Goal: Complete application form

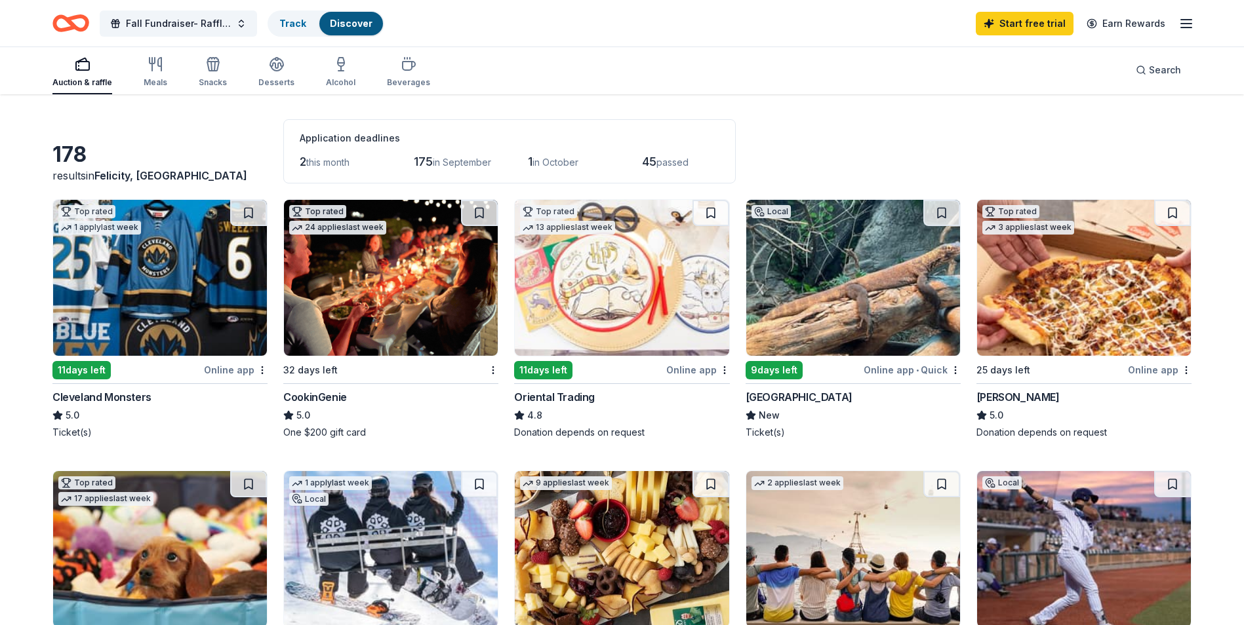
scroll to position [66, 0]
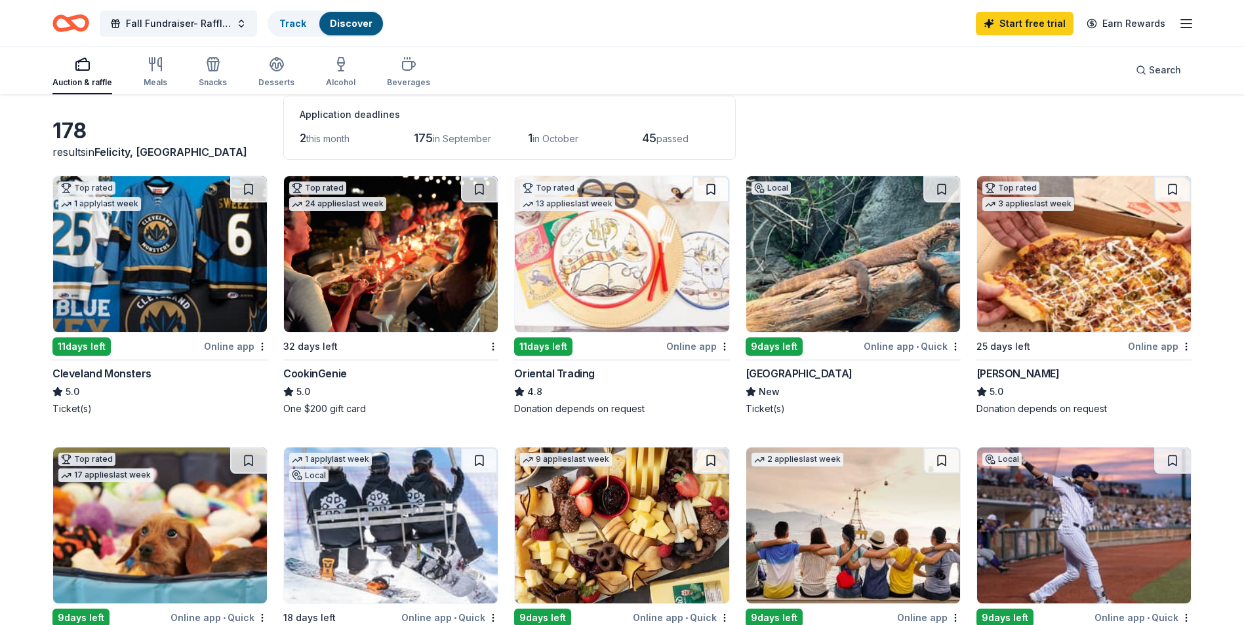
click at [821, 317] on img at bounding box center [853, 254] width 214 height 156
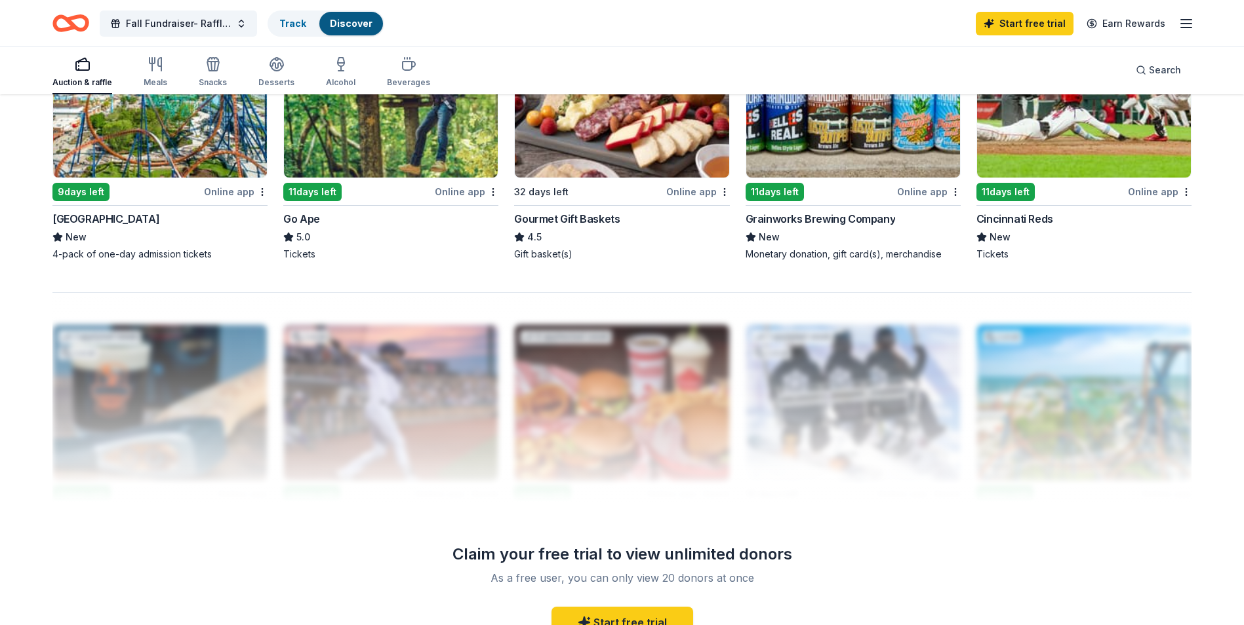
scroll to position [1076, 0]
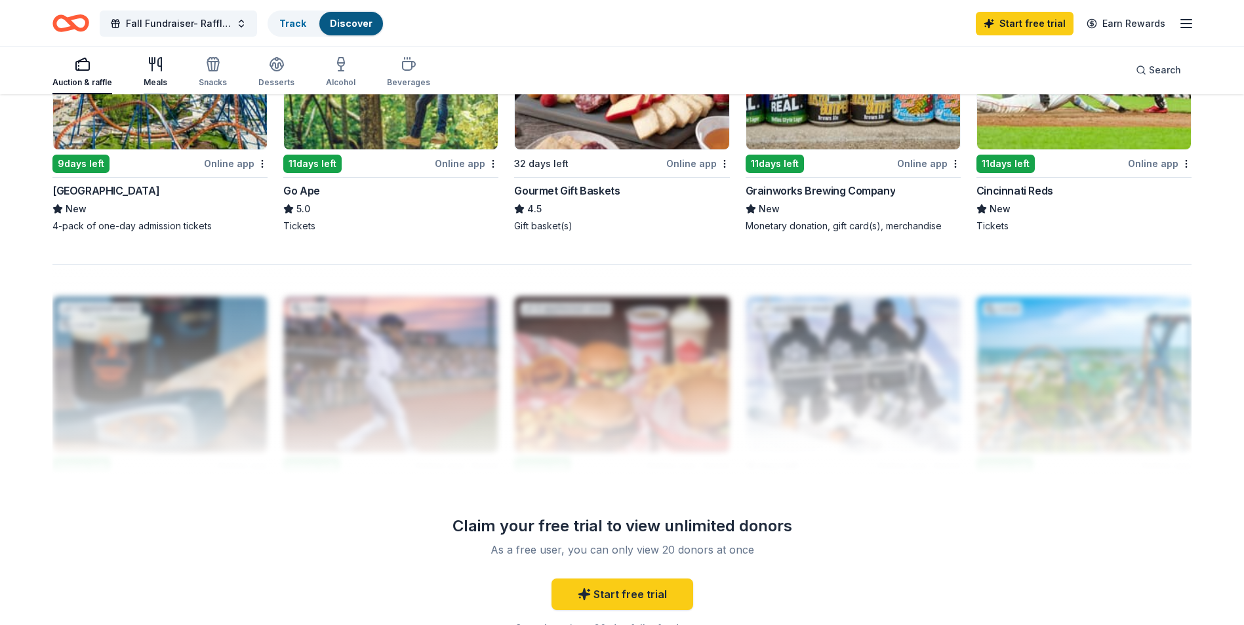
click at [149, 75] on div "Meals" at bounding box center [156, 71] width 24 height 31
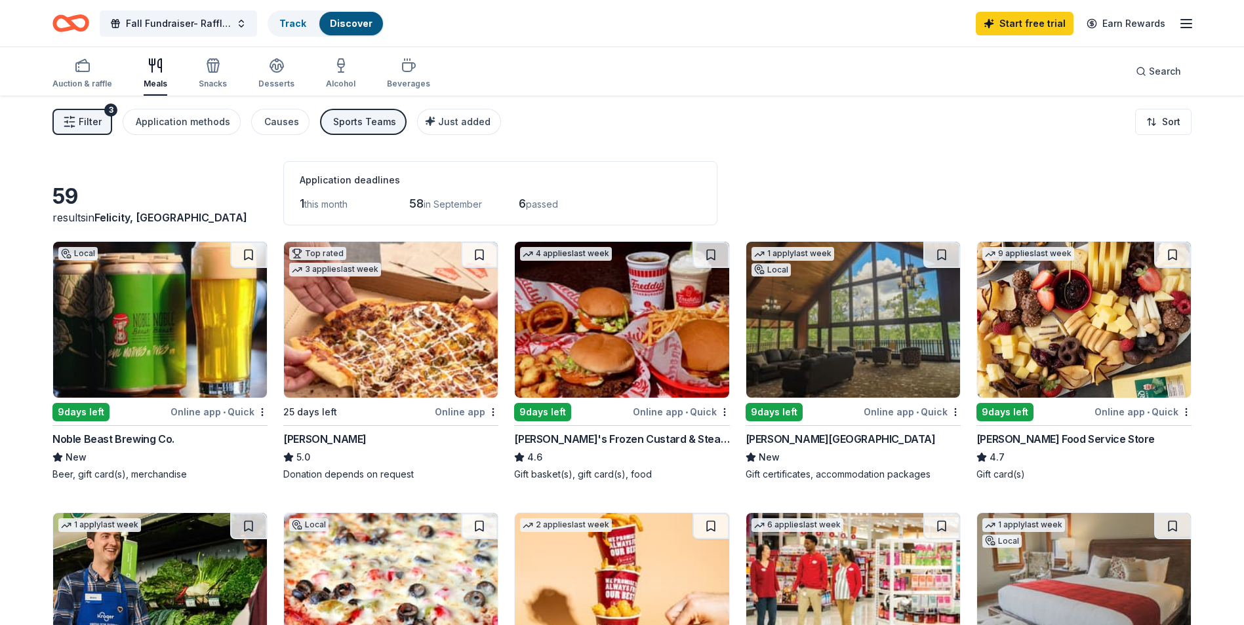
click at [805, 348] on img at bounding box center [853, 320] width 214 height 156
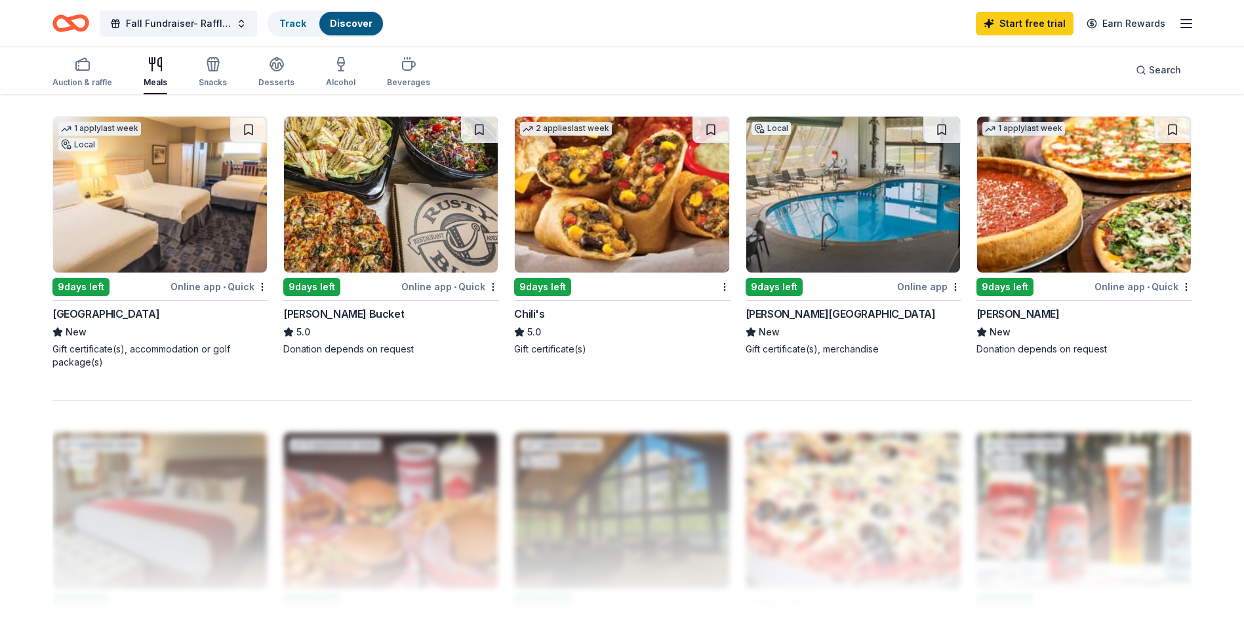
scroll to position [983, 0]
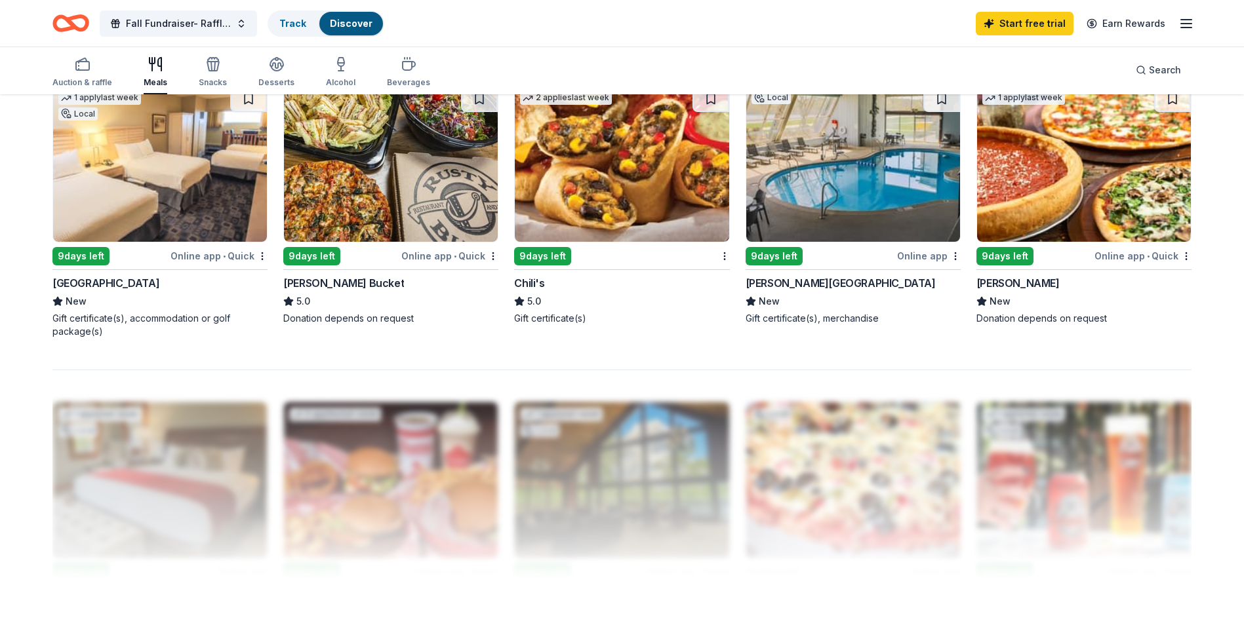
click at [781, 281] on div "Hueston Woods Lodge" at bounding box center [840, 283] width 190 height 16
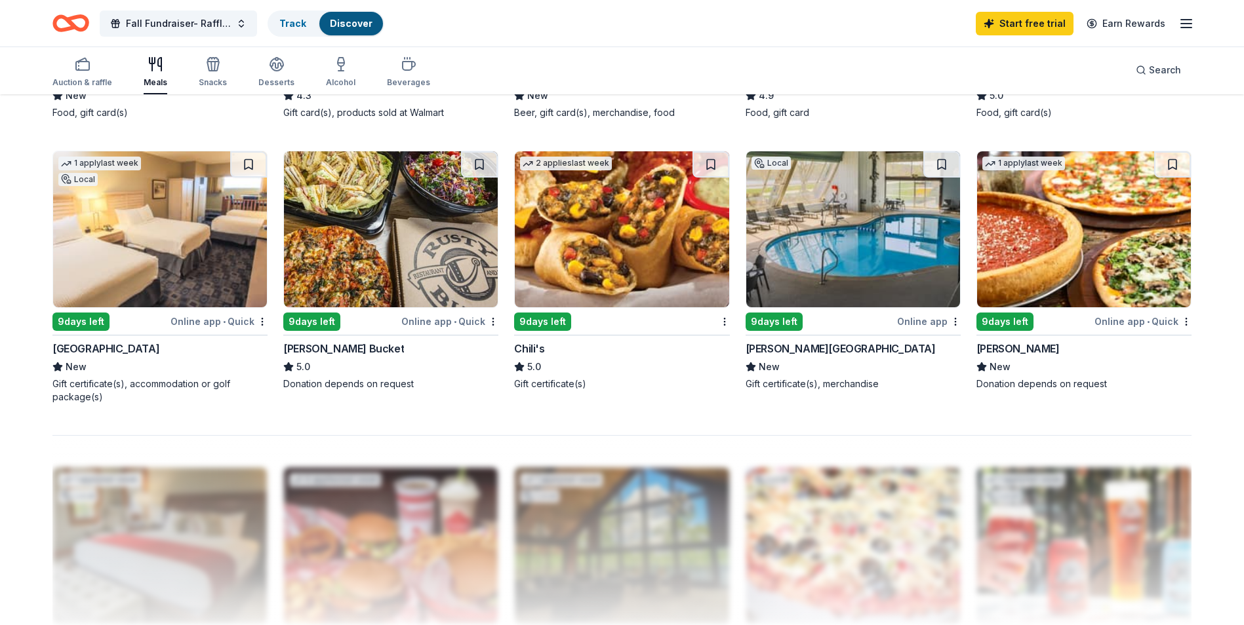
scroll to position [721, 0]
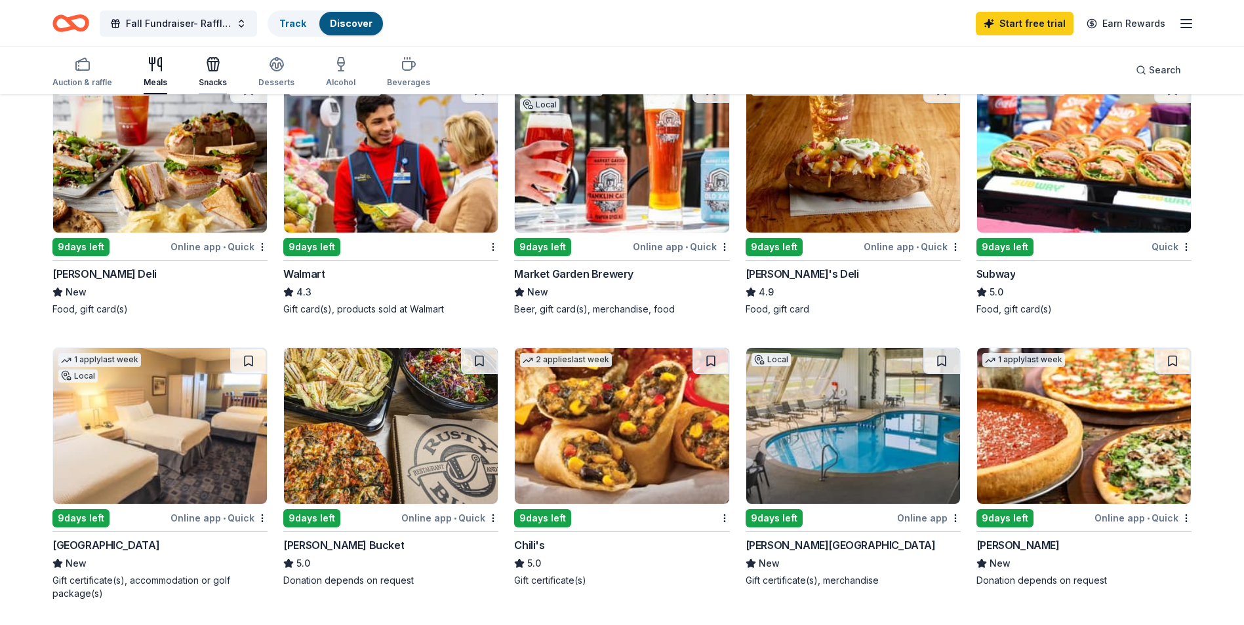
click at [211, 66] on icon "button" at bounding box center [211, 66] width 1 height 9
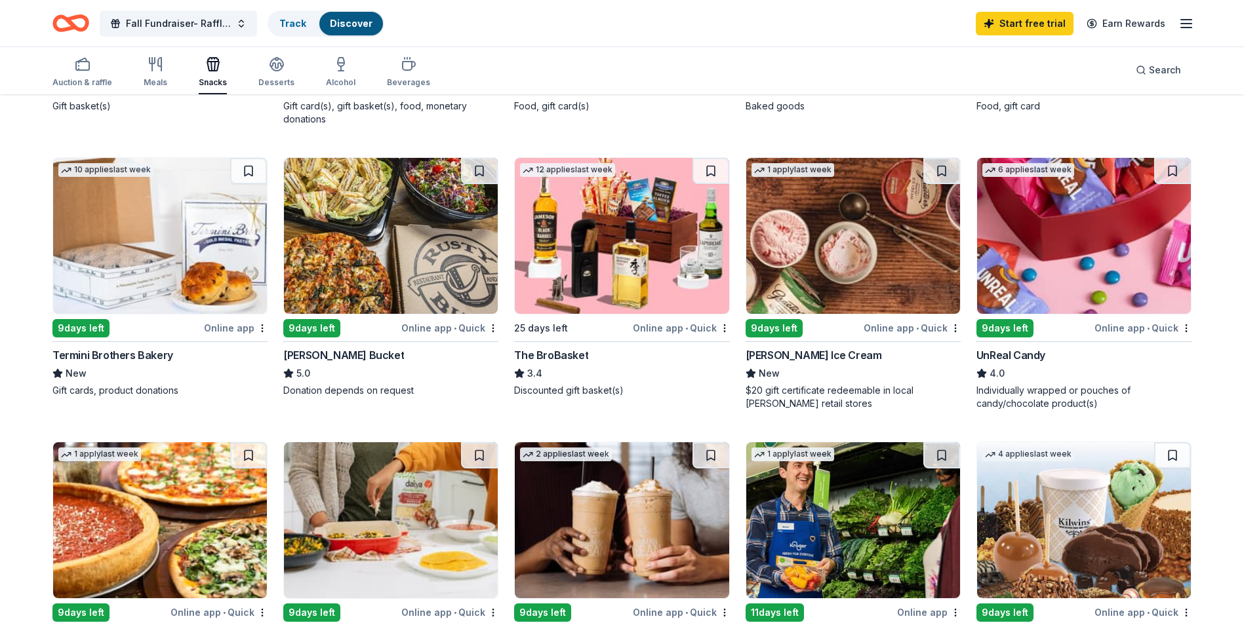
scroll to position [656, 0]
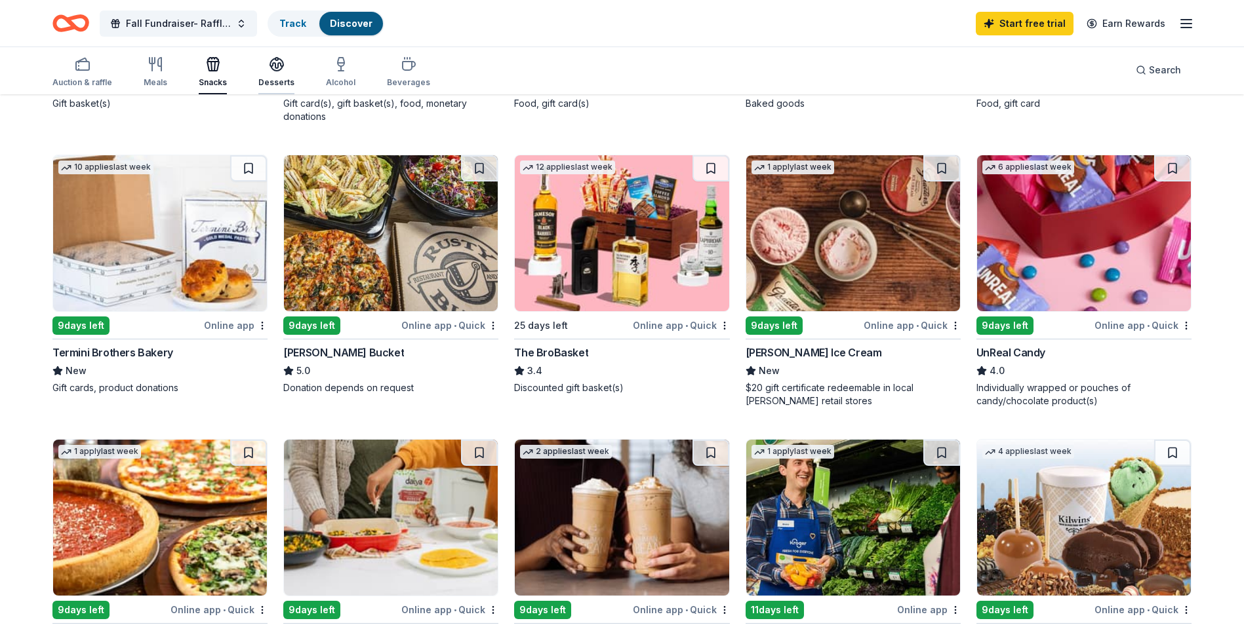
click at [269, 73] on div "Desserts" at bounding box center [276, 71] width 36 height 31
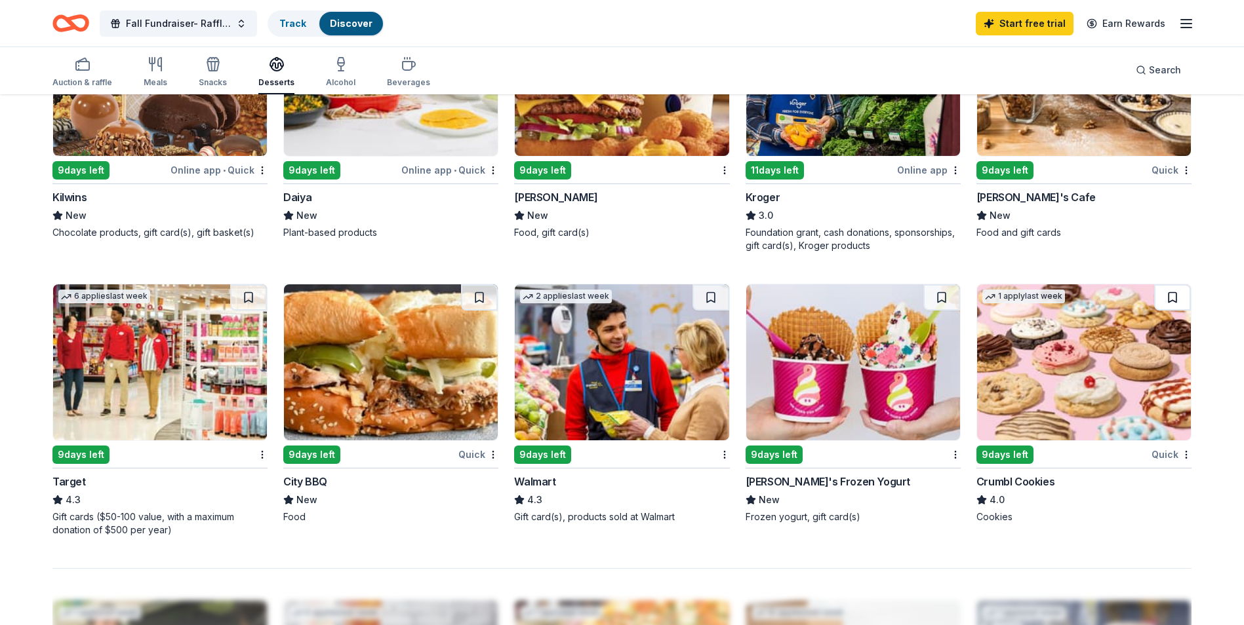
scroll to position [983, 0]
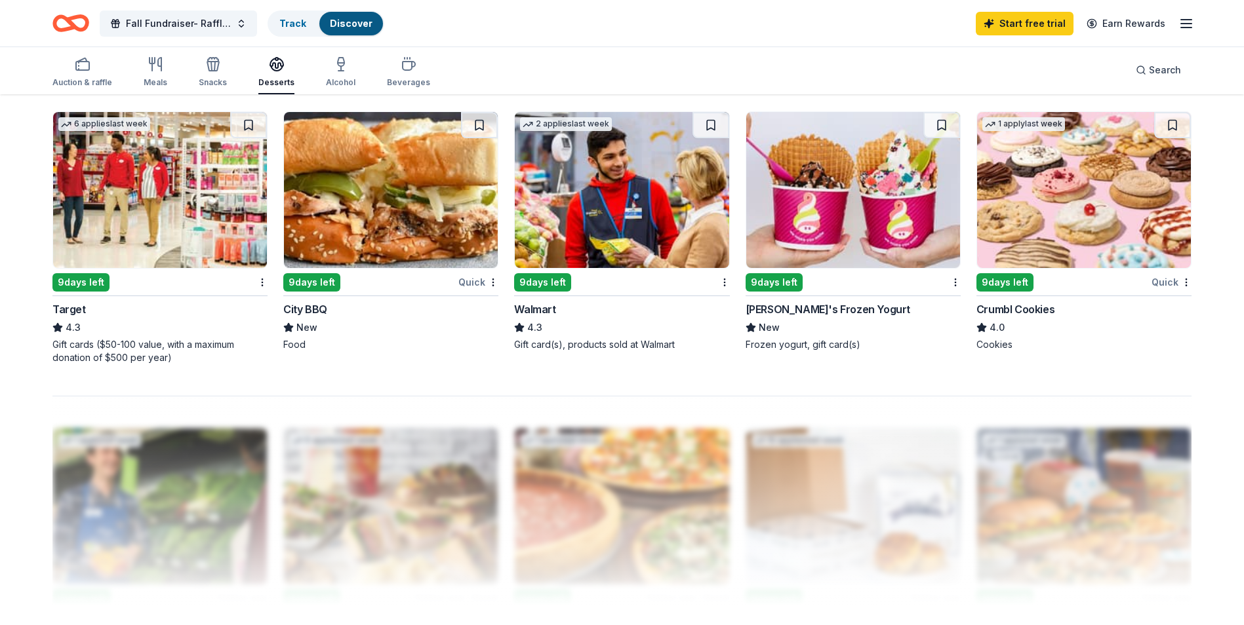
click at [1032, 220] on img at bounding box center [1084, 190] width 214 height 156
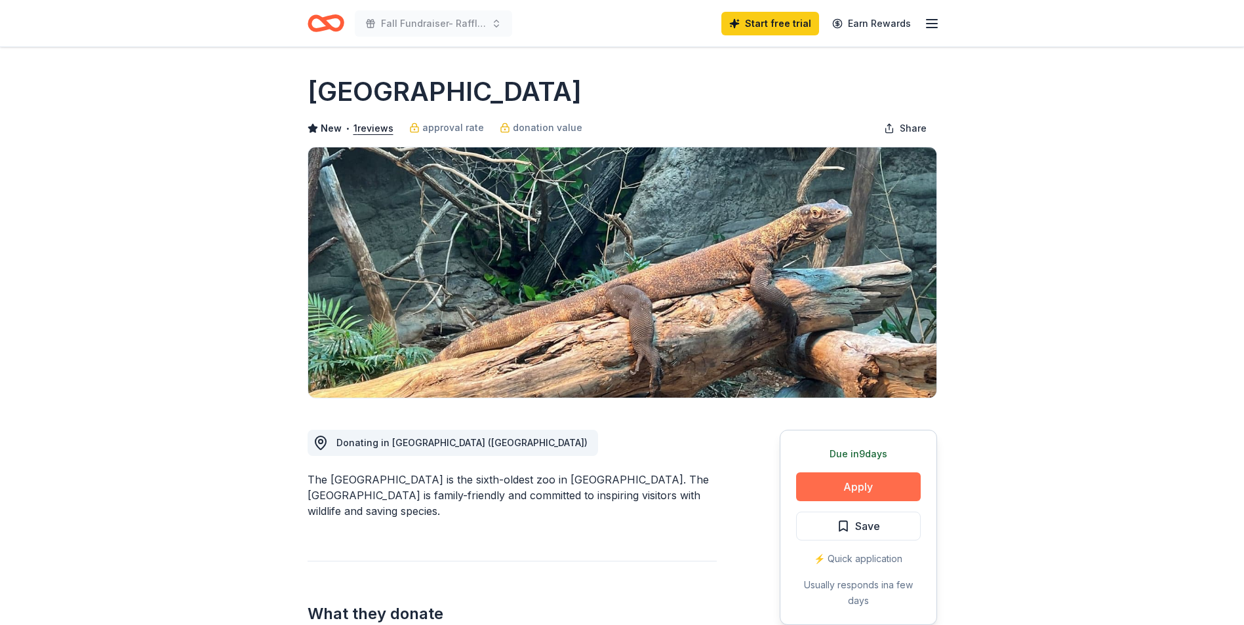
click at [845, 493] on button "Apply" at bounding box center [858, 487] width 125 height 29
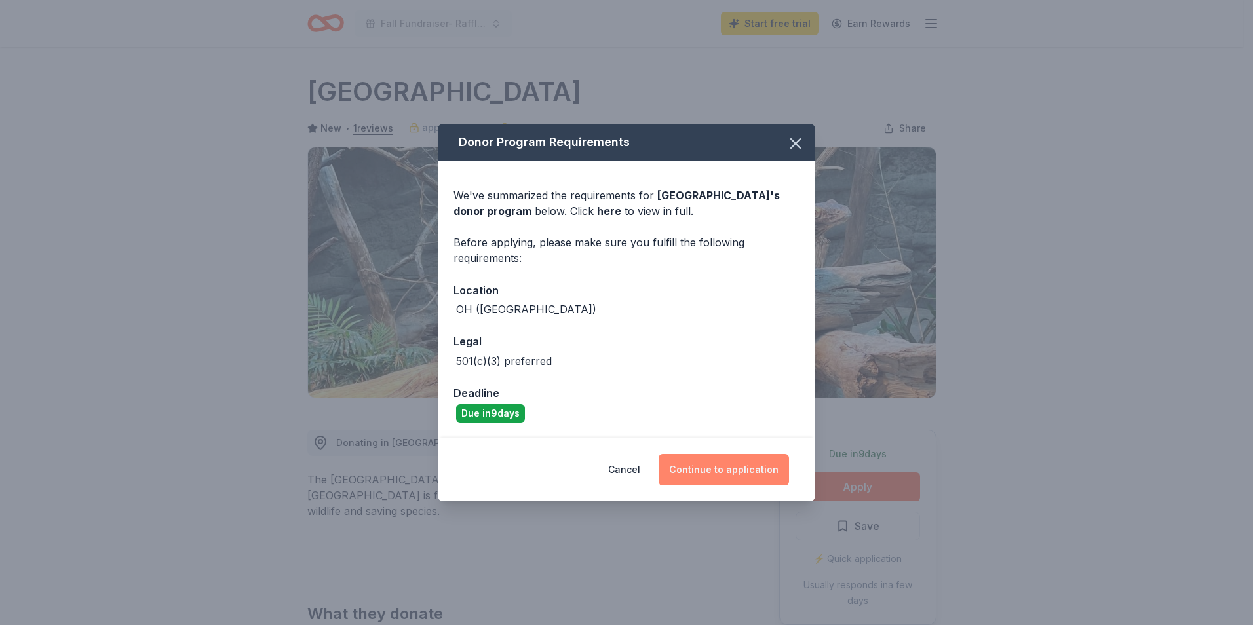
click at [745, 469] on button "Continue to application" at bounding box center [724, 469] width 130 height 31
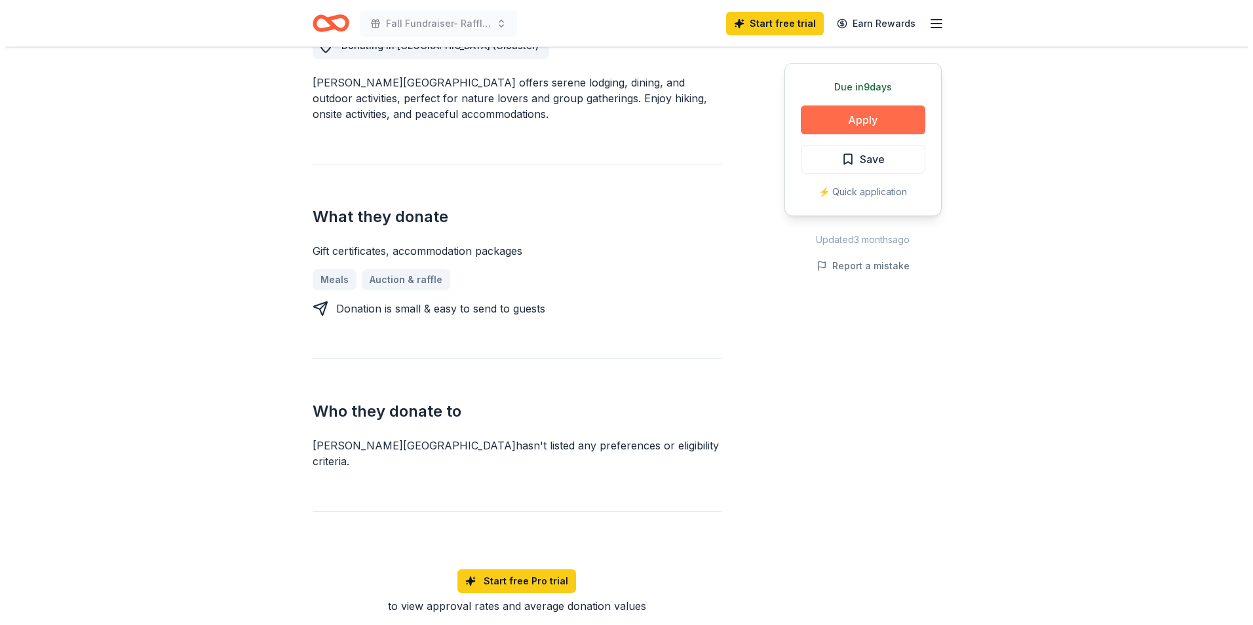
scroll to position [393, 0]
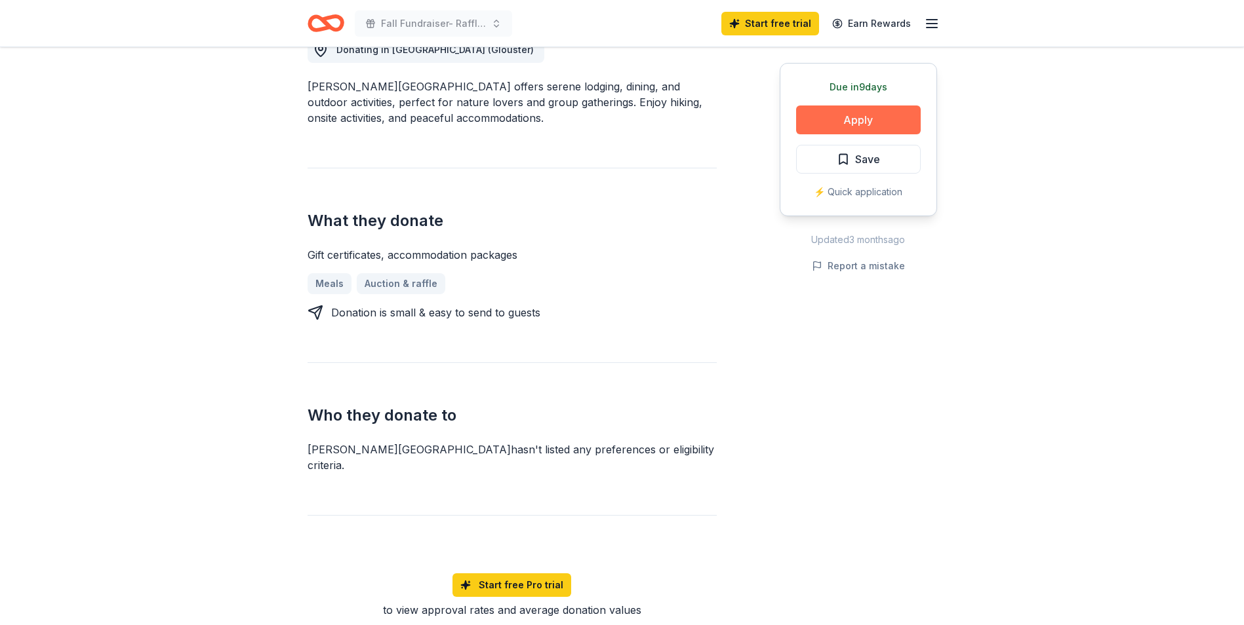
click at [846, 115] on button "Apply" at bounding box center [858, 120] width 125 height 29
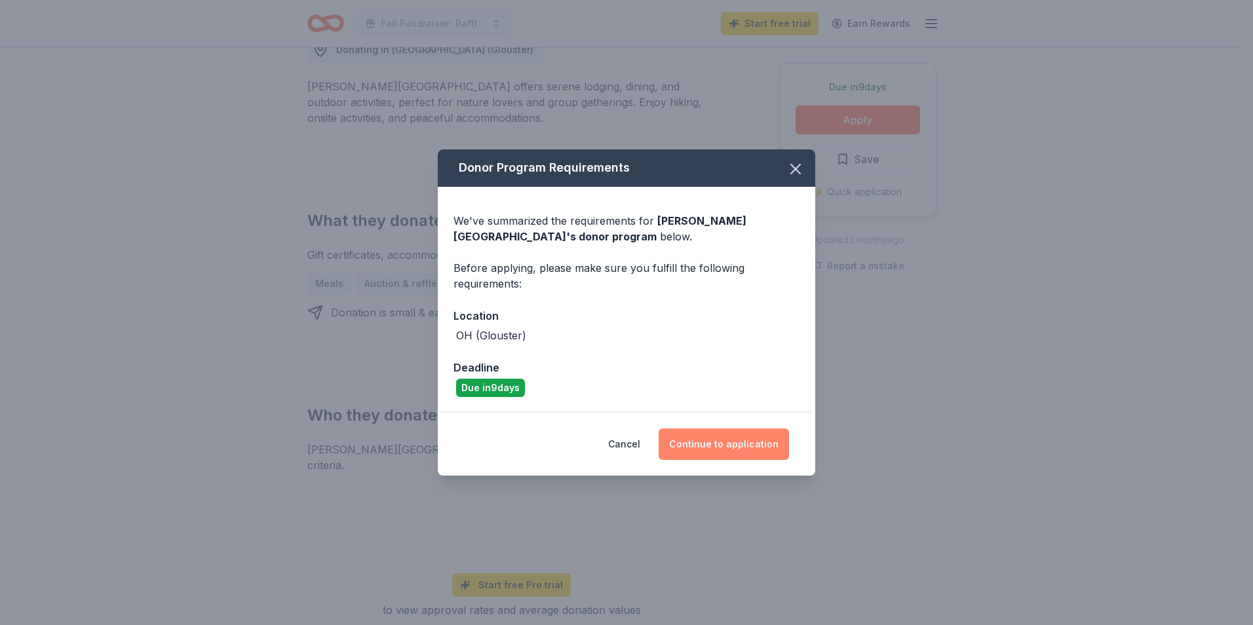
click at [739, 448] on button "Continue to application" at bounding box center [724, 444] width 130 height 31
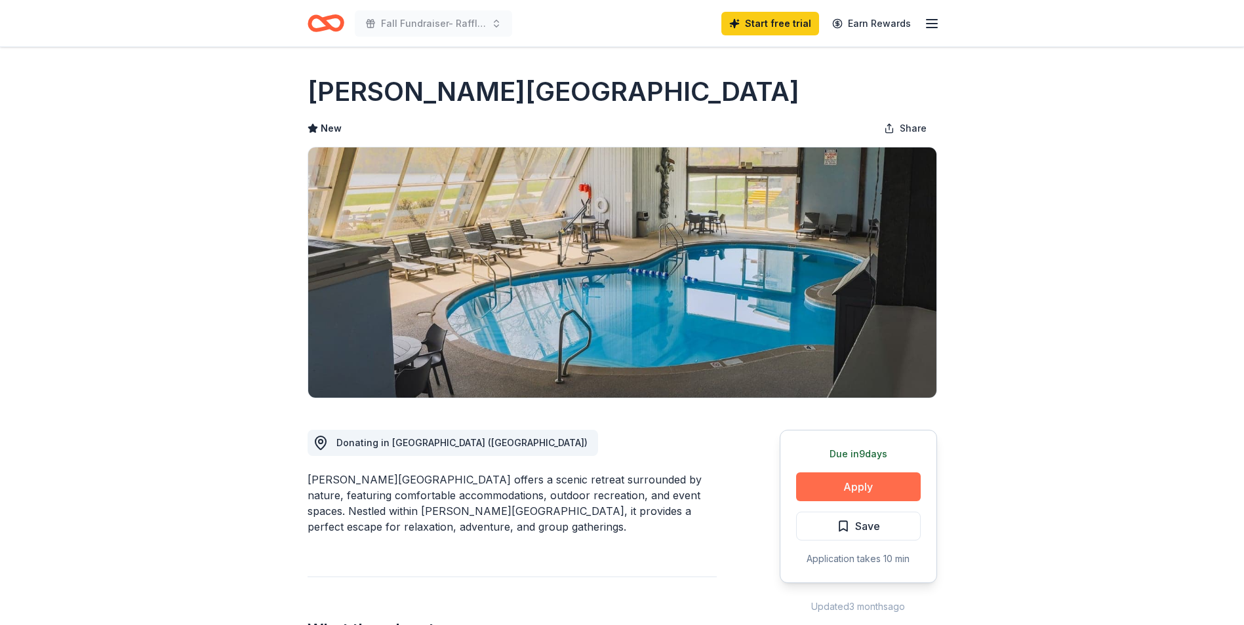
click at [883, 489] on button "Apply" at bounding box center [858, 487] width 125 height 29
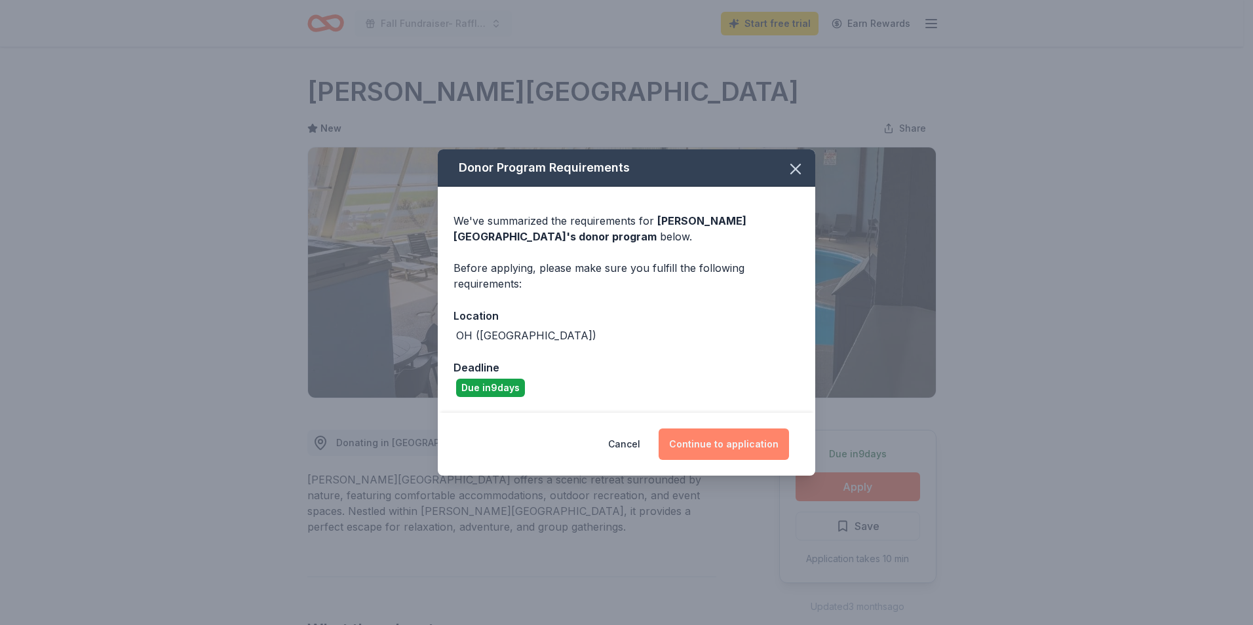
click at [735, 444] on button "Continue to application" at bounding box center [724, 444] width 130 height 31
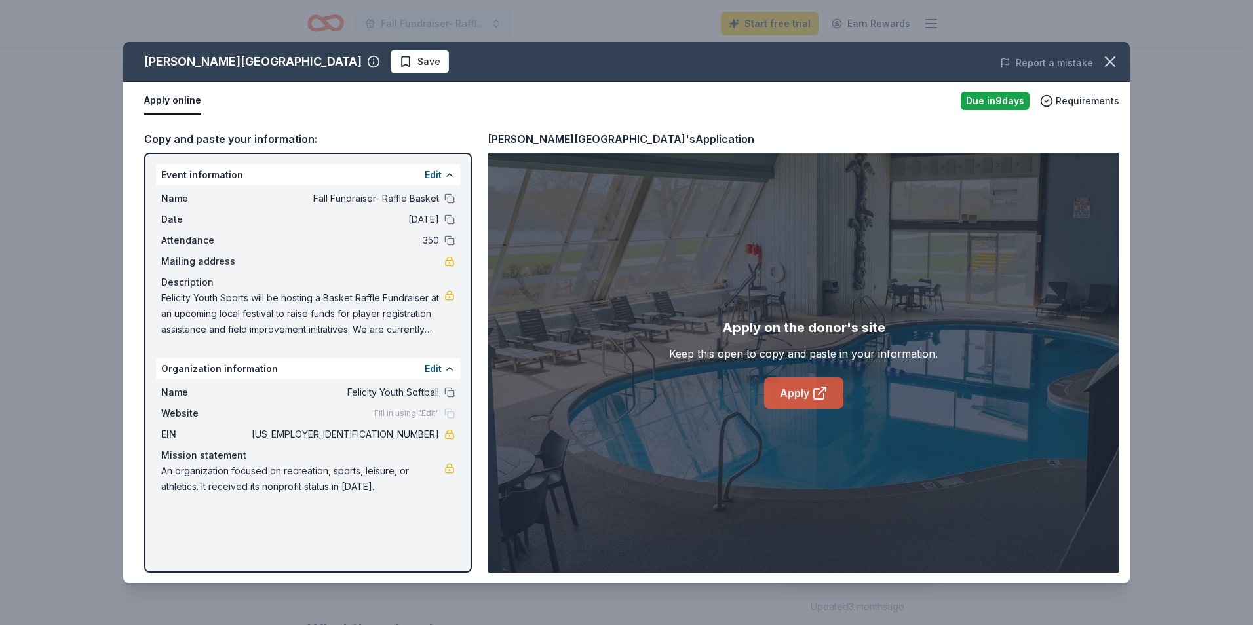
click at [789, 394] on link "Apply" at bounding box center [803, 393] width 79 height 31
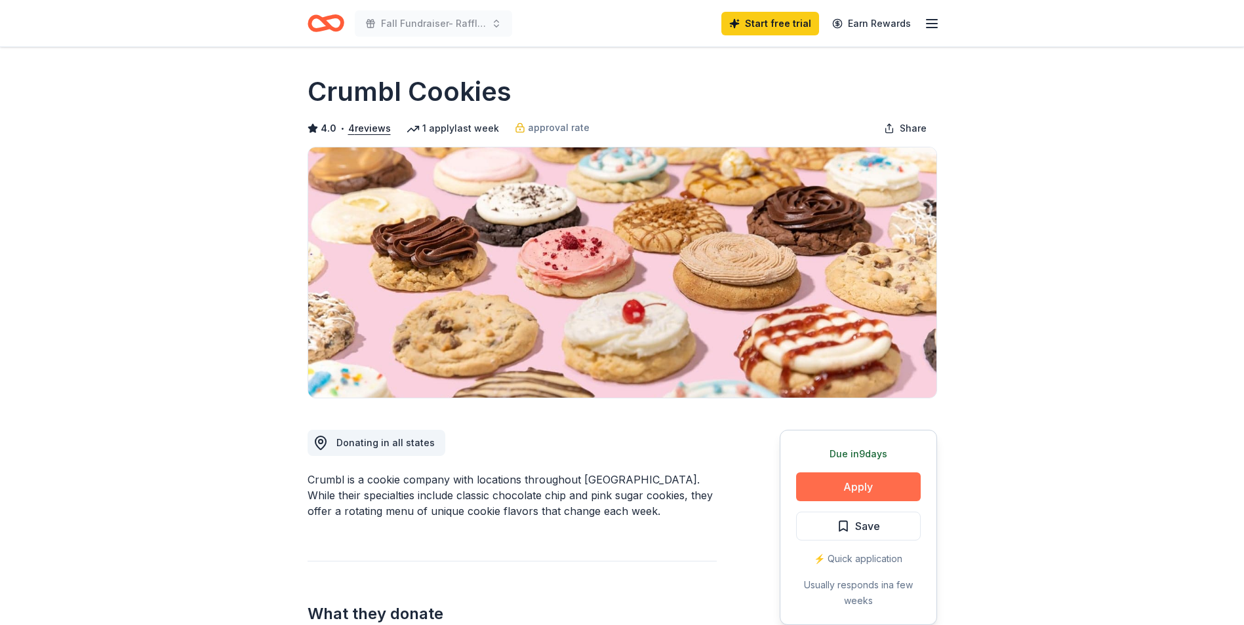
click at [843, 482] on button "Apply" at bounding box center [858, 487] width 125 height 29
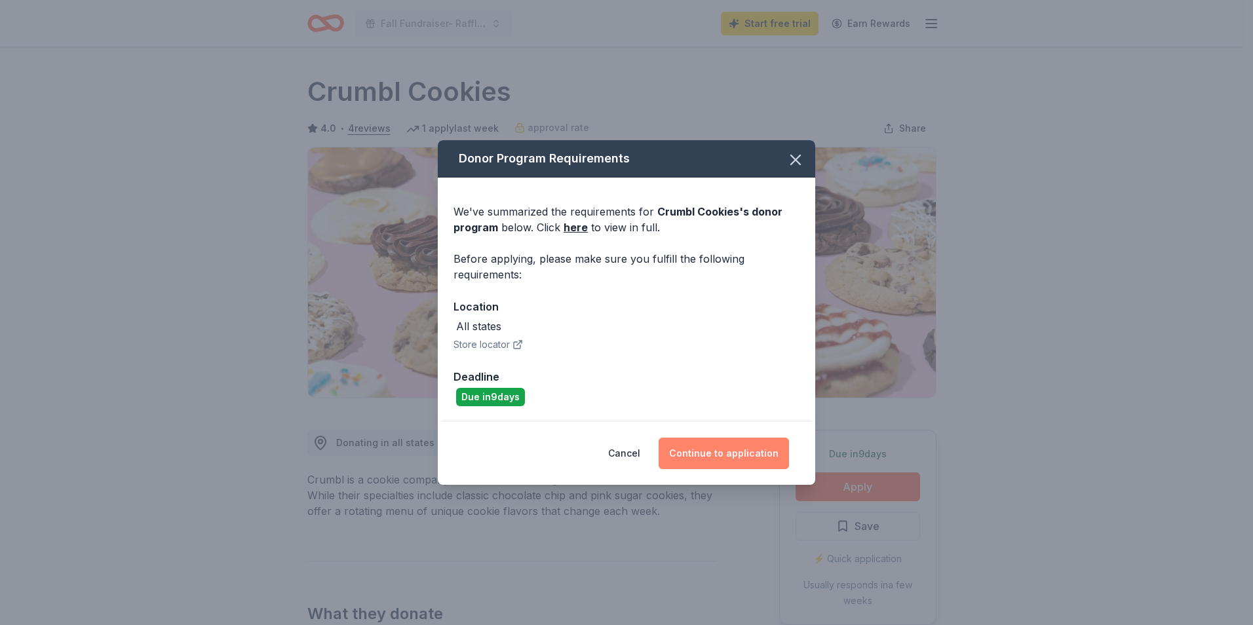
click at [730, 456] on button "Continue to application" at bounding box center [724, 453] width 130 height 31
